Goal: Transaction & Acquisition: Purchase product/service

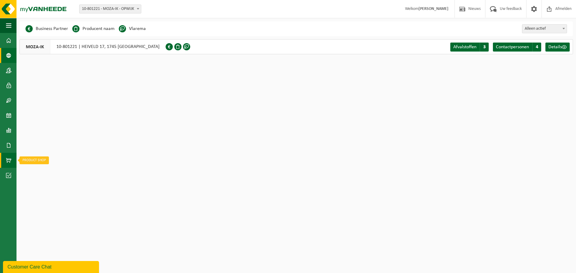
click at [8, 161] on span at bounding box center [8, 160] width 5 height 15
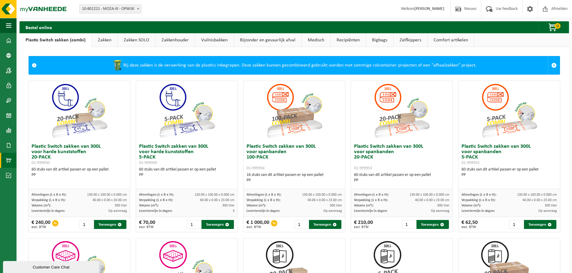
click at [105, 41] on link "Zakken" at bounding box center [105, 40] width 26 height 14
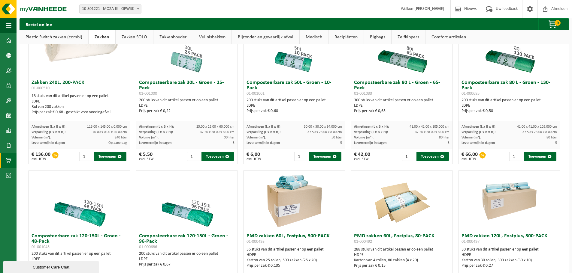
scroll to position [270, 0]
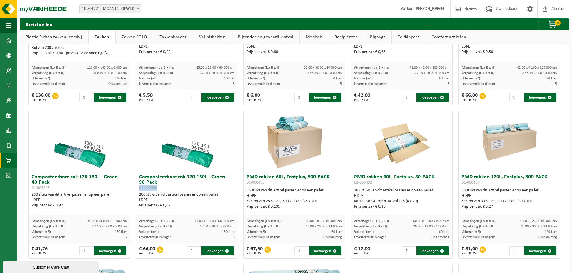
drag, startPoint x: 162, startPoint y: 189, endPoint x: 137, endPoint y: 190, distance: 24.9
click at [137, 190] on div "Composteerbare zak 120-150L - Groen - 96-Pack 01-000686 200 stuks van dit artik…" at bounding box center [186, 194] width 101 height 44
